Goal: Task Accomplishment & Management: Manage account settings

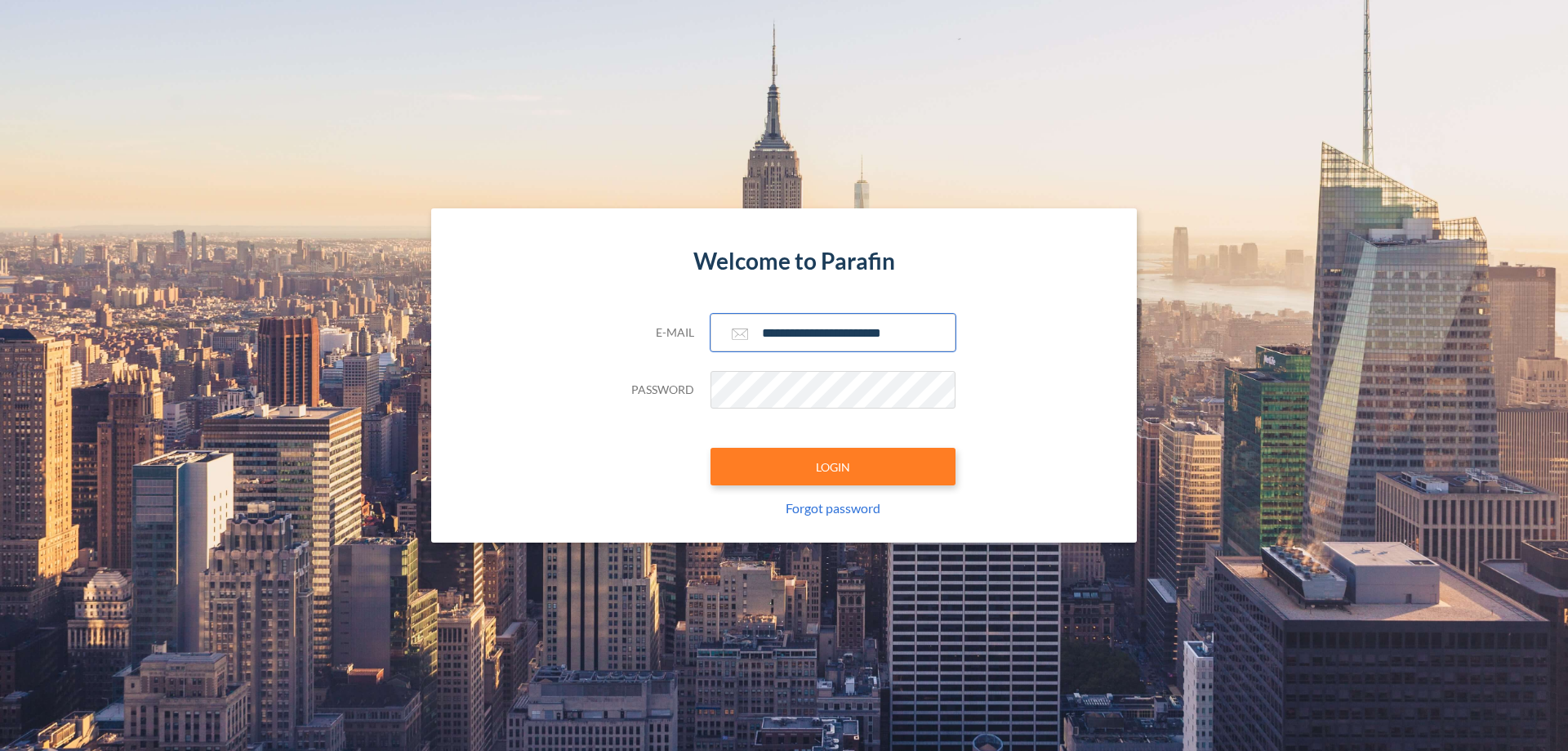
type input "**********"
click at [833, 467] on button "LOGIN" at bounding box center [834, 467] width 245 height 38
